Goal: Information Seeking & Learning: Learn about a topic

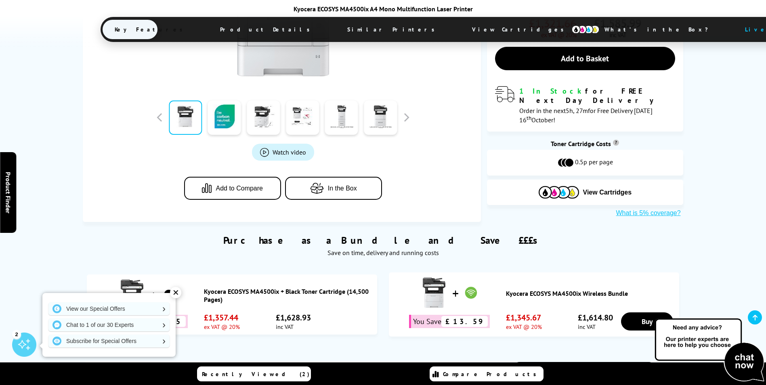
scroll to position [242, 0]
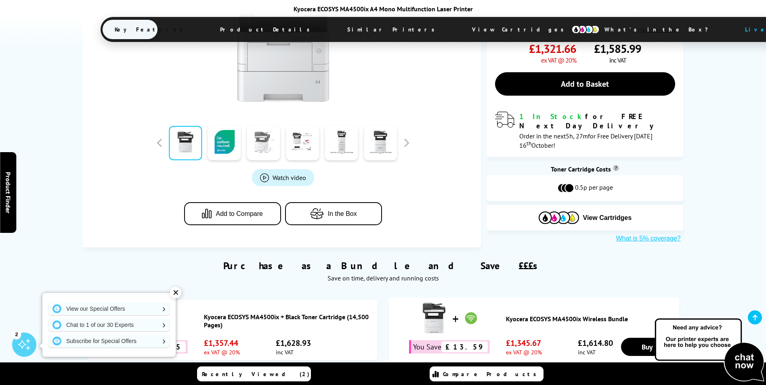
click at [268, 141] on link at bounding box center [263, 143] width 33 height 34
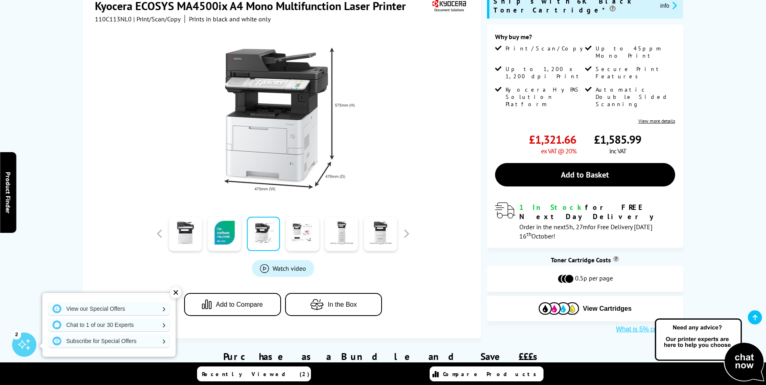
scroll to position [121, 0]
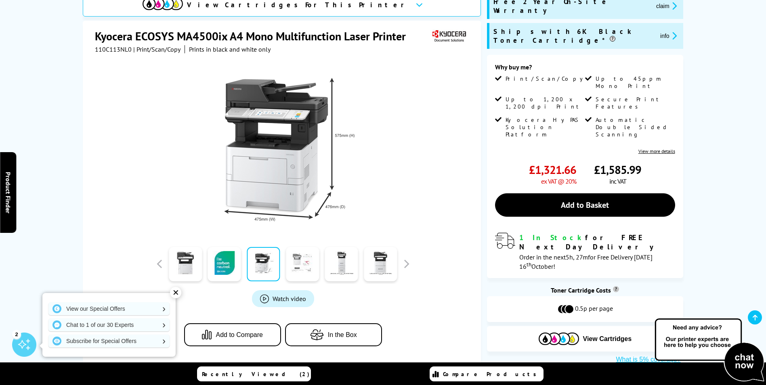
click at [298, 270] on link at bounding box center [302, 264] width 33 height 34
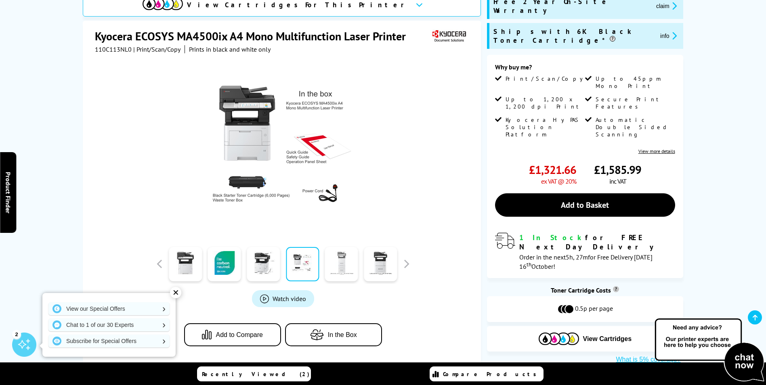
click at [339, 272] on link at bounding box center [341, 264] width 33 height 34
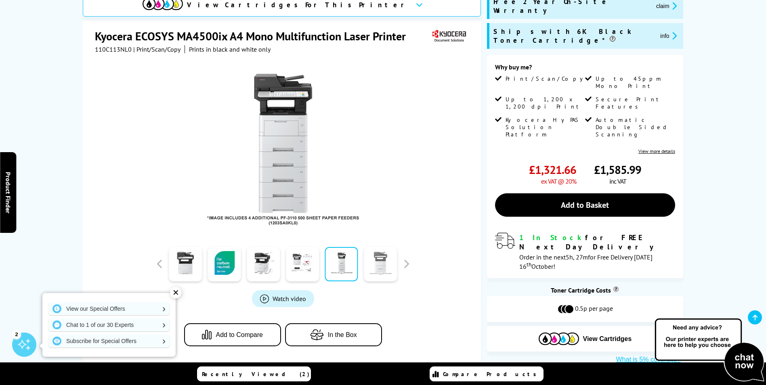
click at [380, 273] on link at bounding box center [380, 264] width 33 height 34
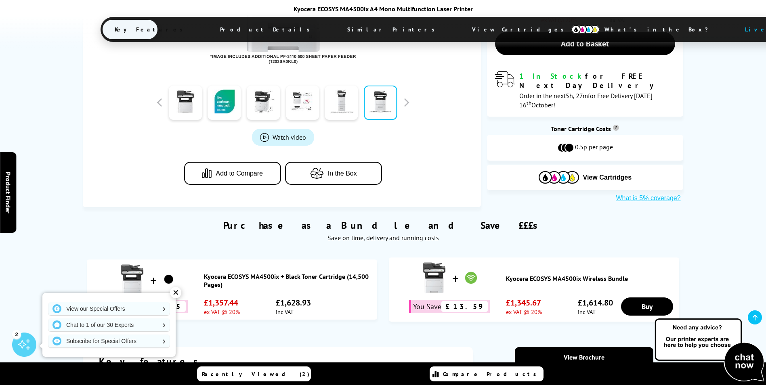
scroll to position [323, 0]
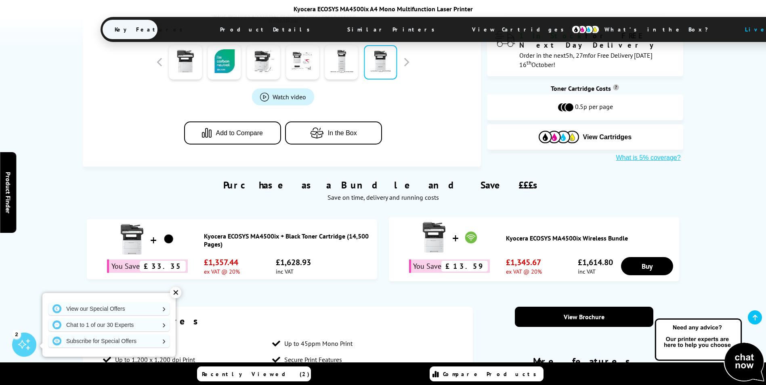
click at [556, 238] on link "Kyocera ECOSYS MA4500ix Wireless Bundle" at bounding box center [590, 238] width 169 height 8
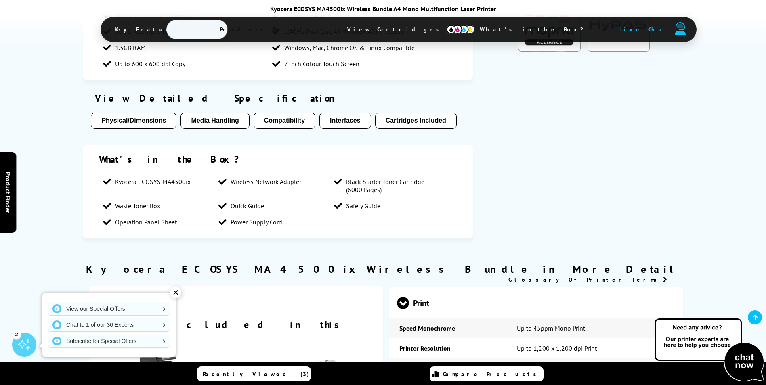
scroll to position [606, 0]
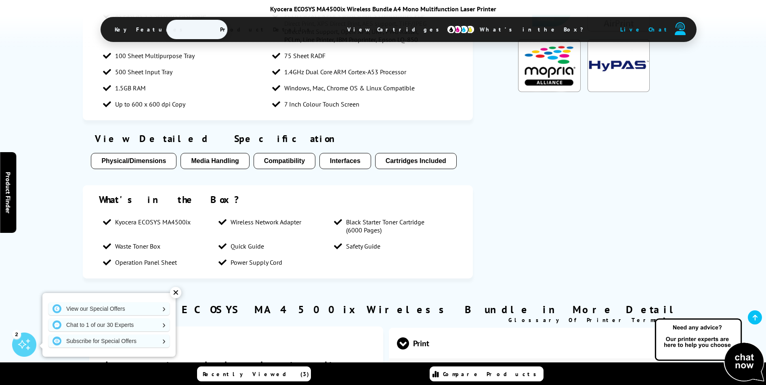
click at [532, 217] on section "Key features Print/Scan/Copy Up to 45ppm Mono Print Up to 1,200 x 1,200 dpi Pri…" at bounding box center [383, 100] width 600 height 373
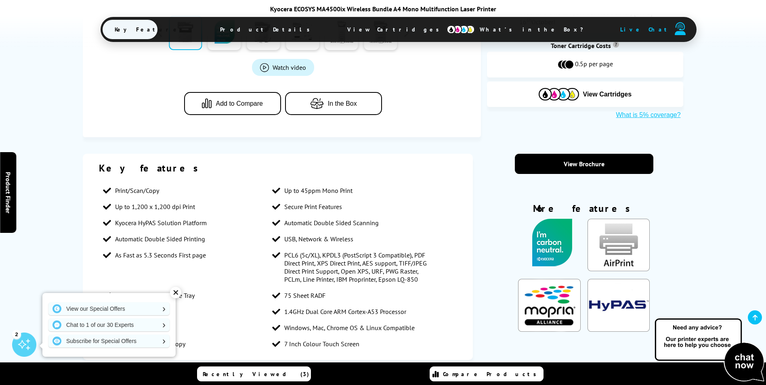
scroll to position [363, 0]
